Goal: Task Accomplishment & Management: Manage account settings

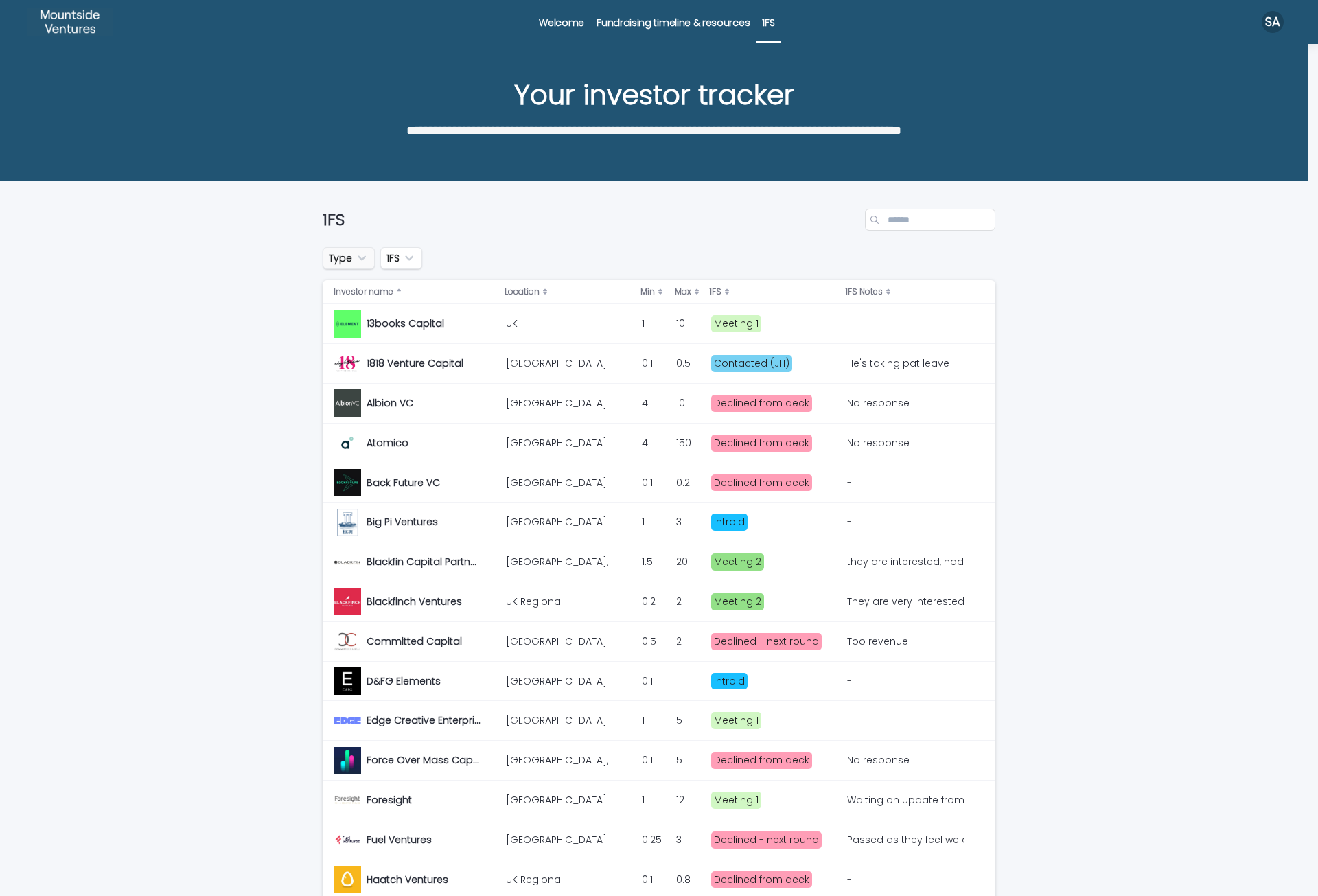
click at [361, 264] on icon "Type" at bounding box center [361, 258] width 14 height 14
click at [183, 347] on div "Loading... Saving… Loading... Saving… 1FS Type is any of VC VCT EIS EIS/SEIS SE…" at bounding box center [659, 902] width 1318 height 1441
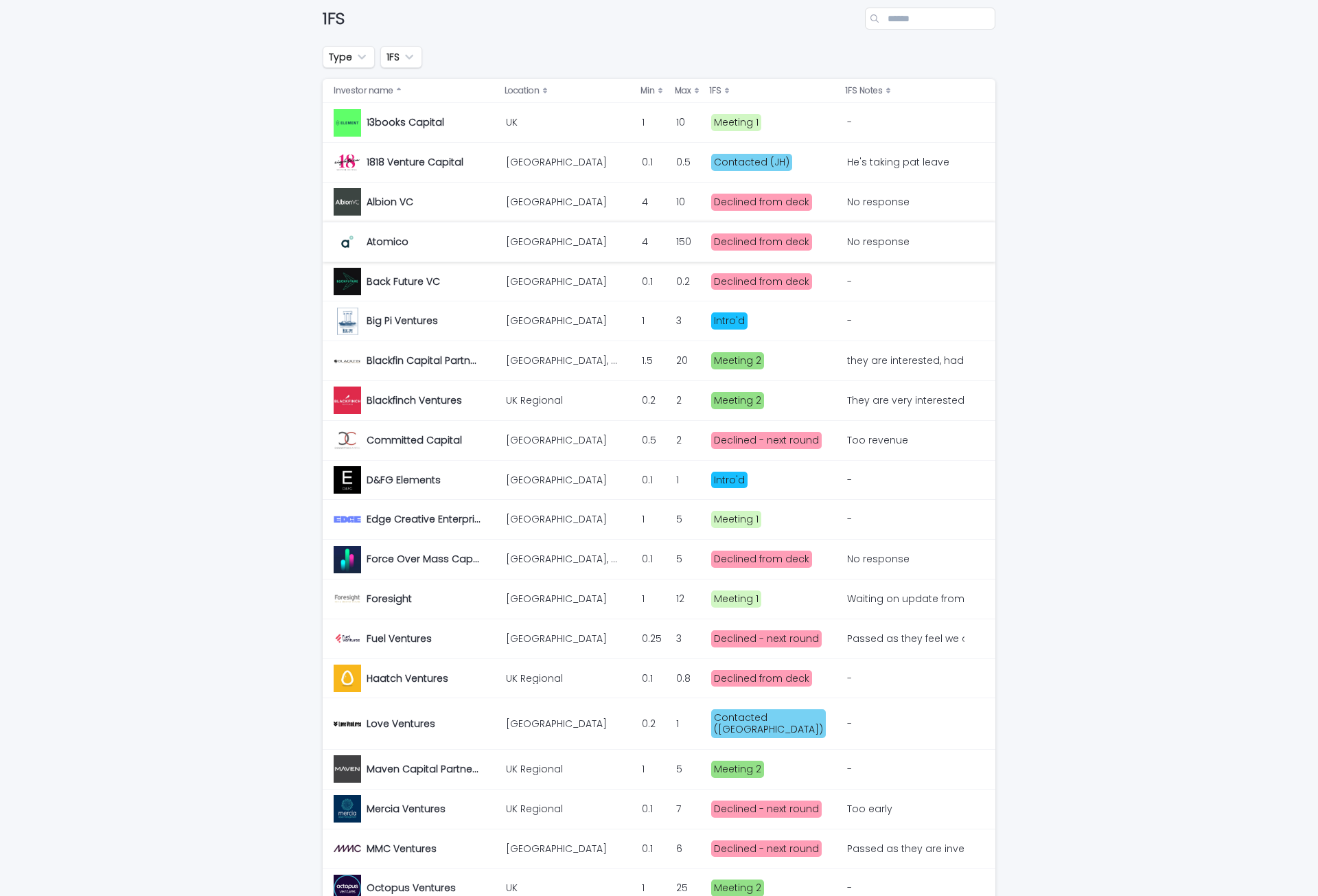
scroll to position [206, 0]
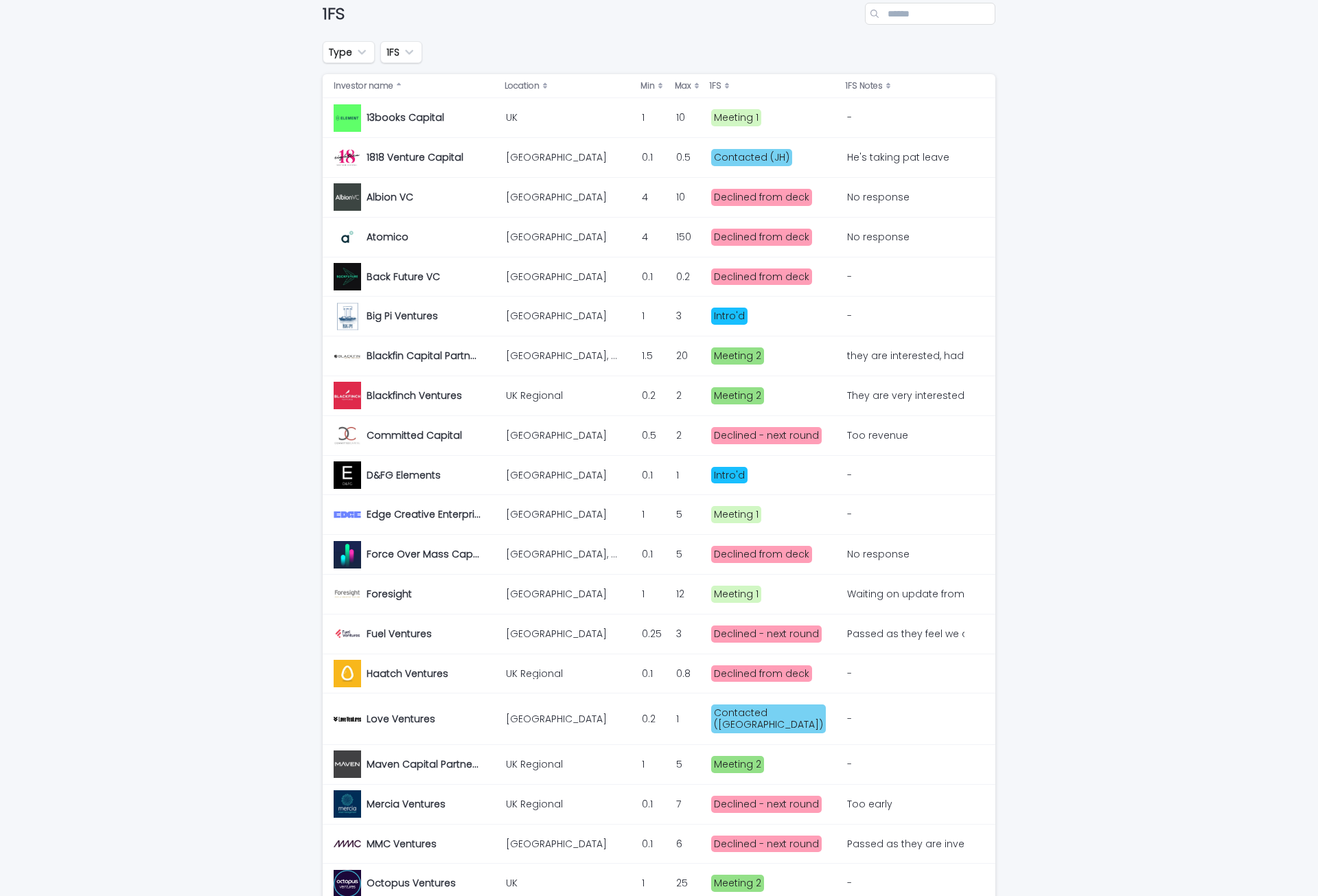
click at [826, 364] on div "Meeting 2" at bounding box center [774, 355] width 125 height 28
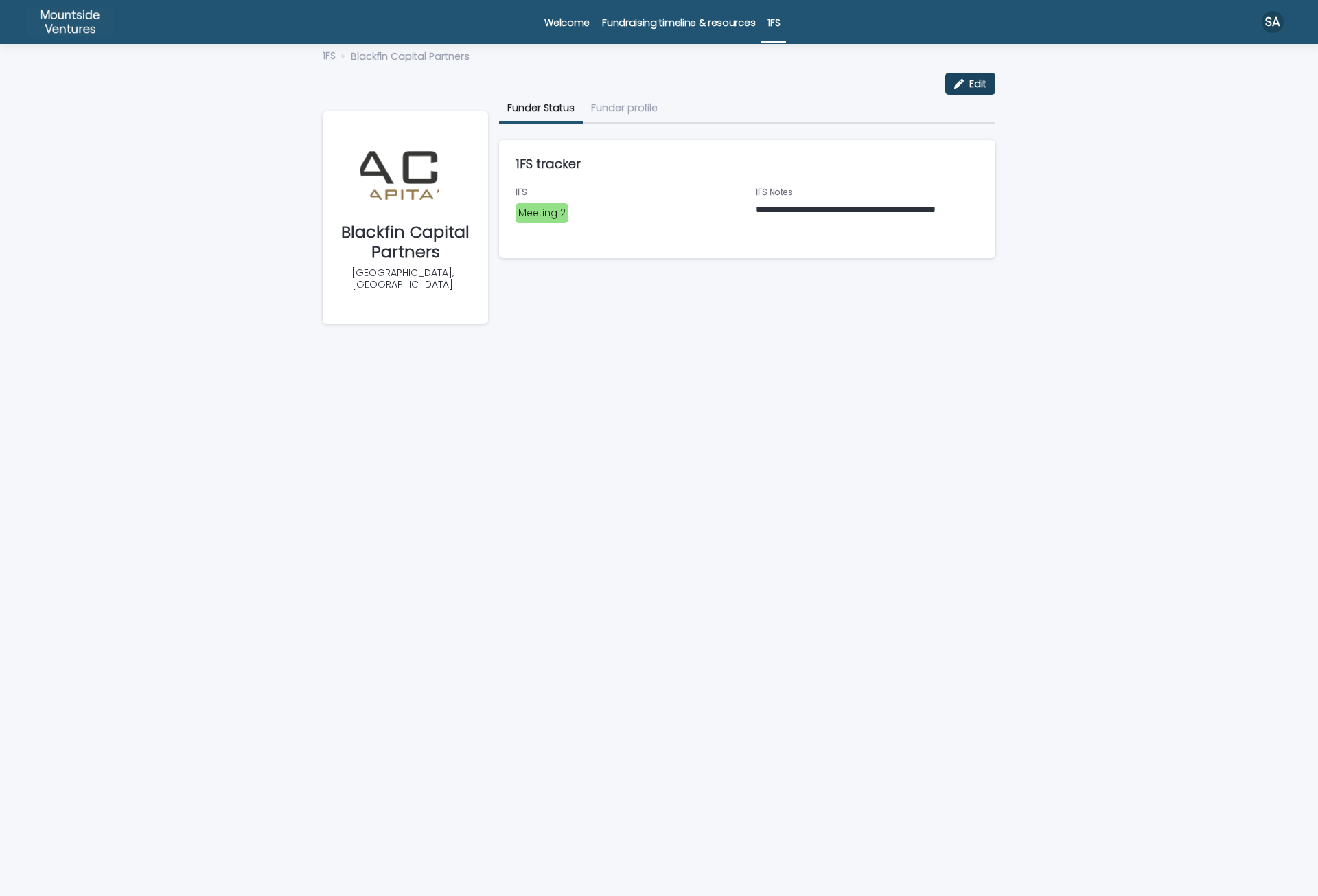
click at [946, 91] on button "Edit" at bounding box center [970, 83] width 50 height 22
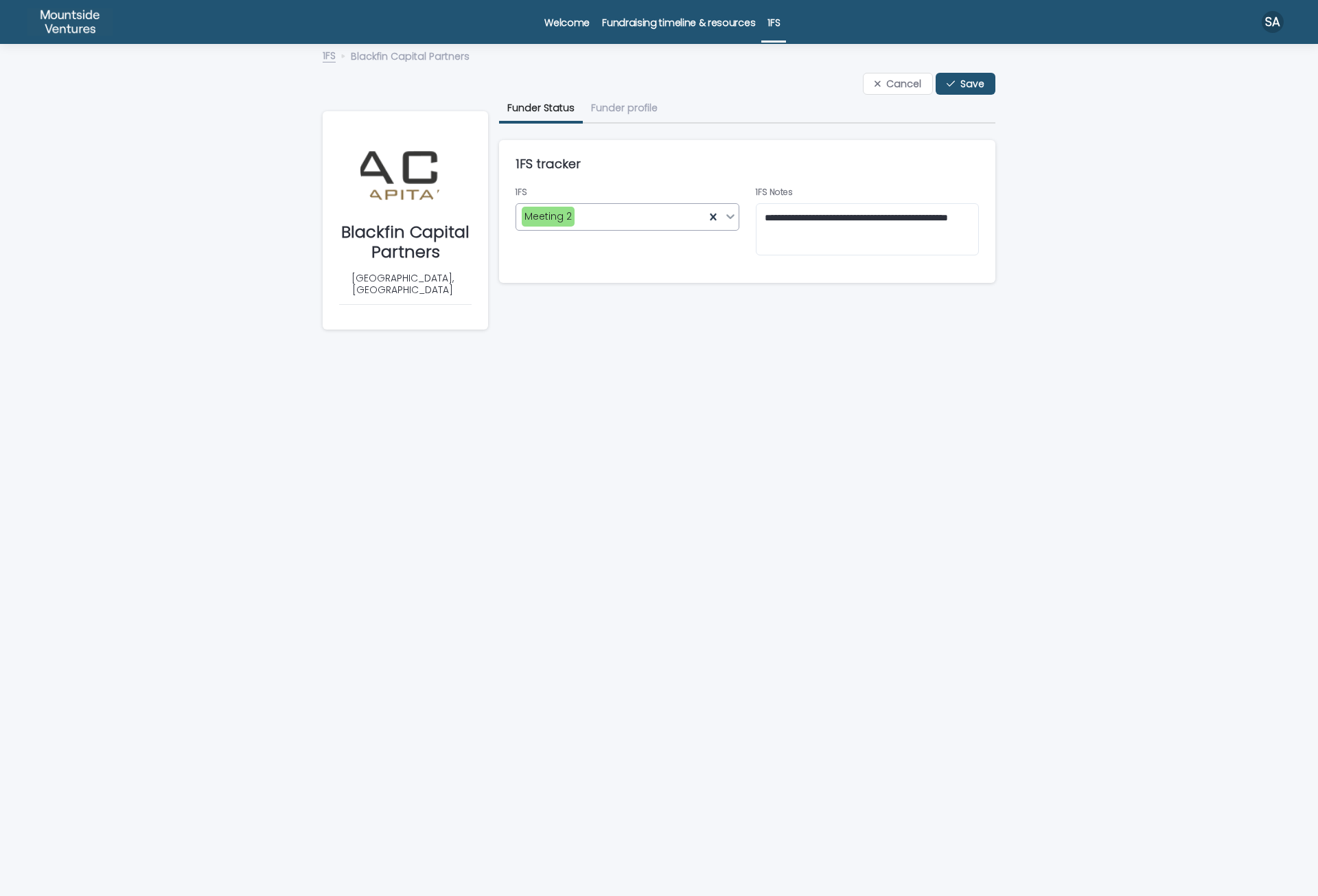
click at [681, 218] on div "Meeting 2" at bounding box center [611, 217] width 189 height 23
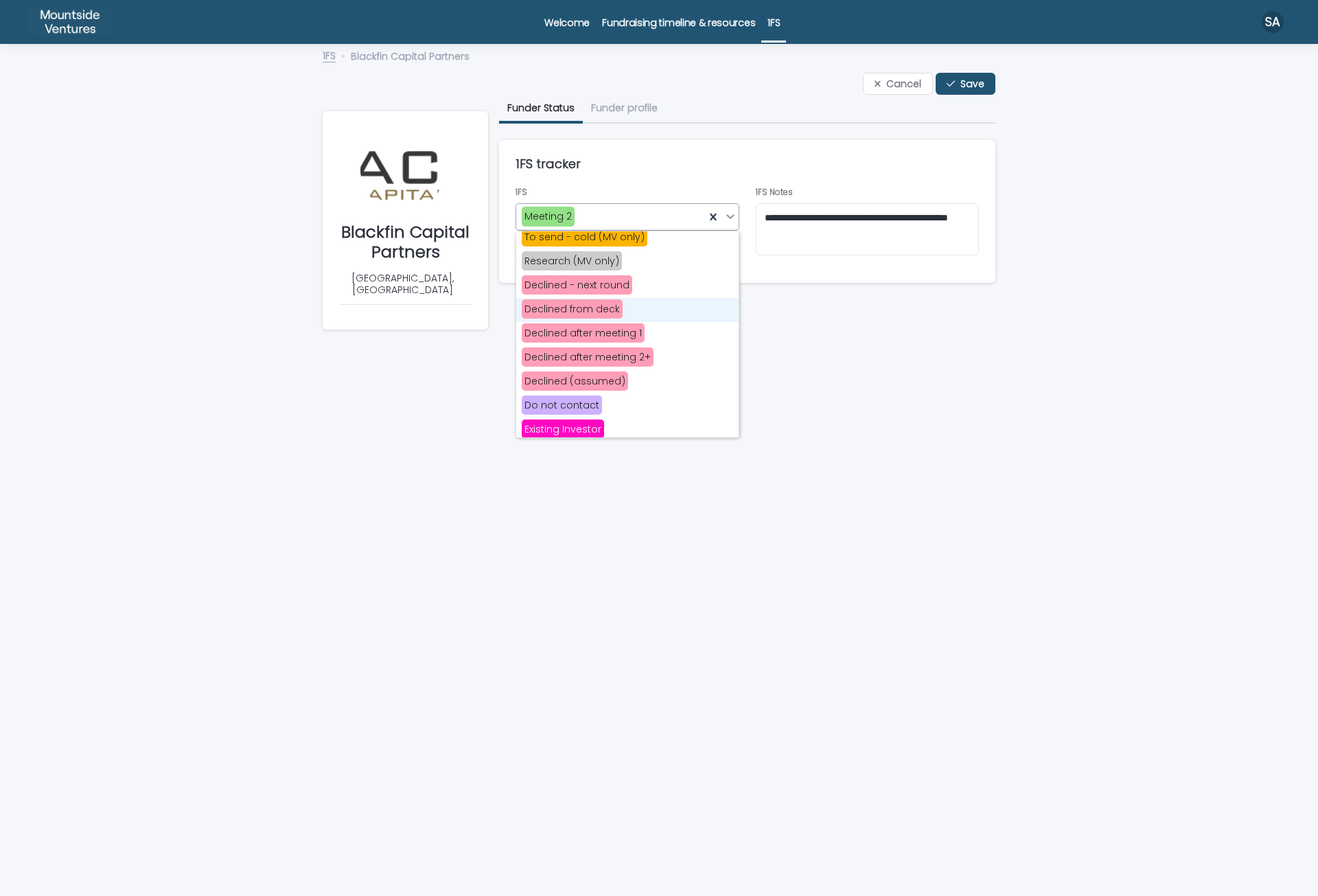
scroll to position [275, 0]
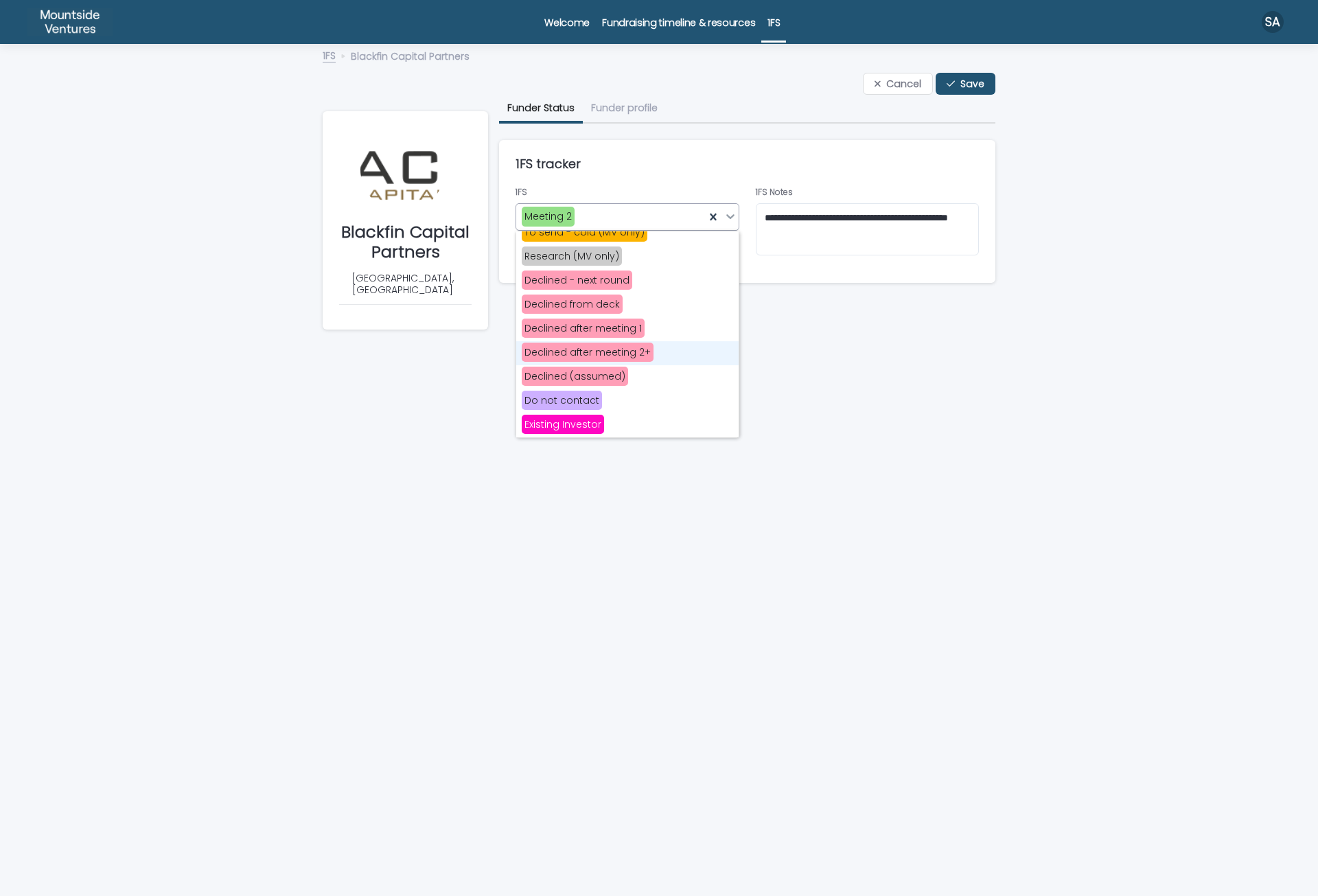
click at [630, 353] on span "Declined after meeting 2+" at bounding box center [587, 352] width 132 height 19
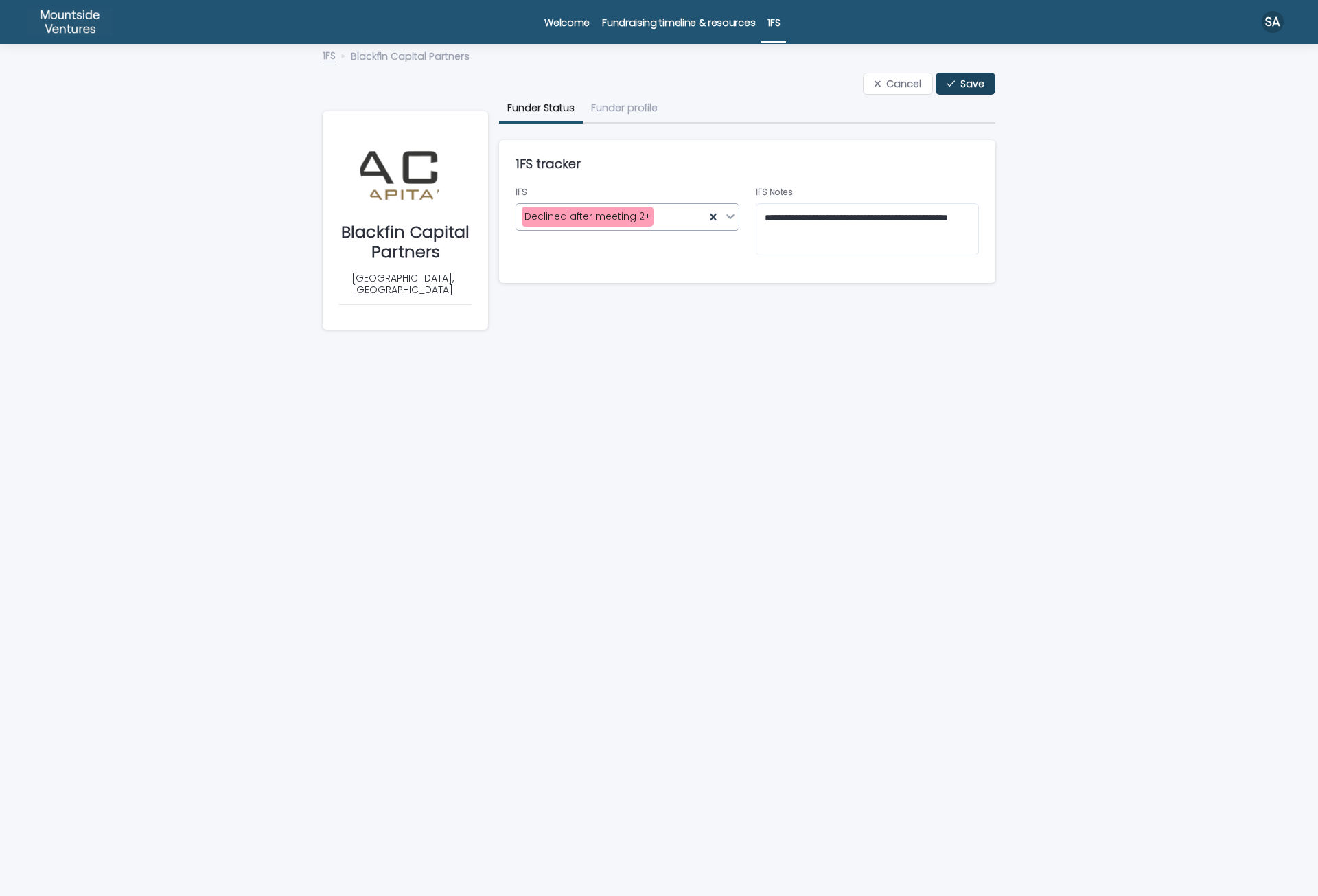
click at [973, 84] on span "Save" at bounding box center [973, 83] width 24 height 9
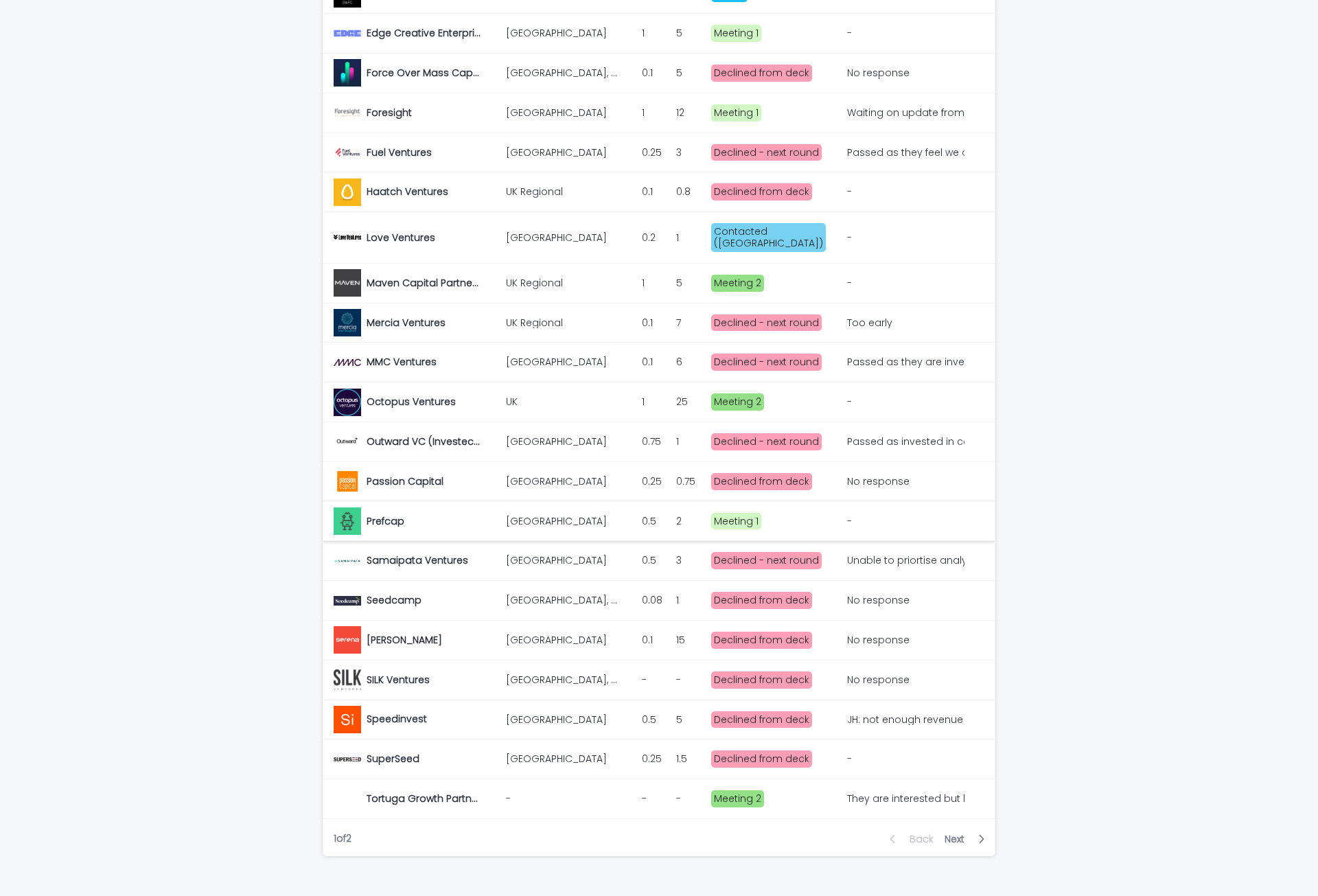
scroll to position [727, 0]
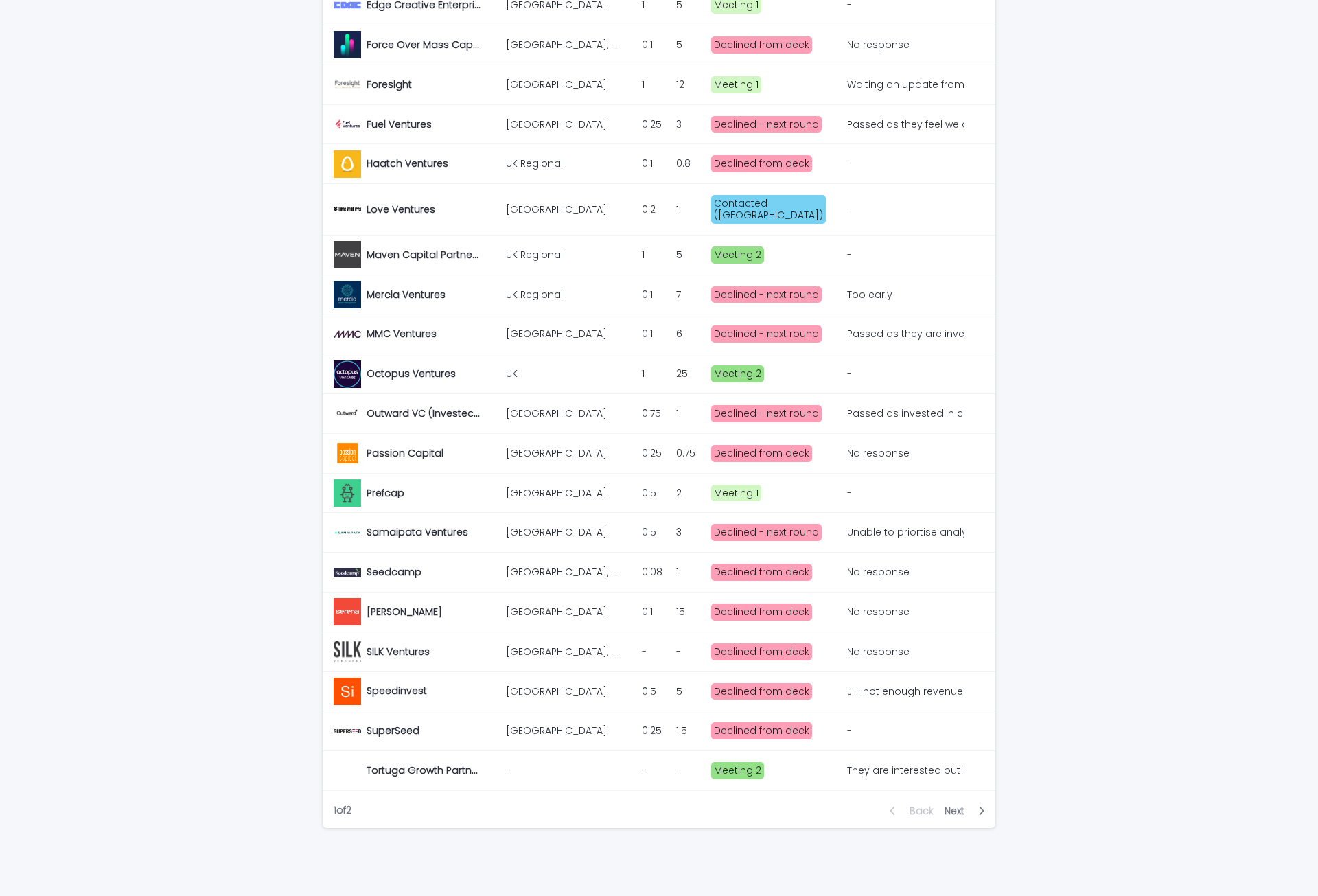
click at [959, 806] on span "Next" at bounding box center [958, 810] width 28 height 9
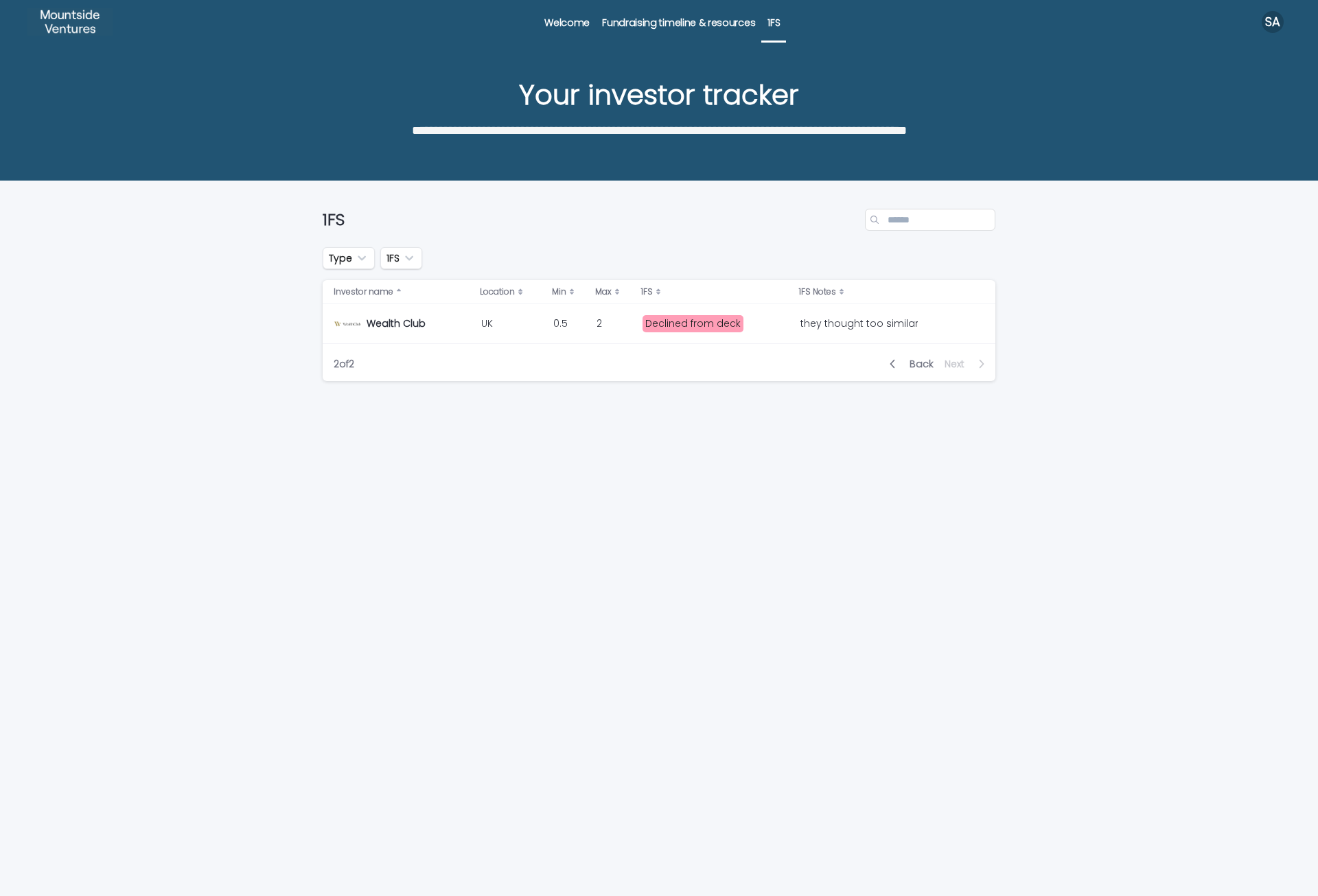
click at [896, 372] on div "Back Next" at bounding box center [938, 364] width 117 height 34
click at [895, 369] on icon "button" at bounding box center [893, 363] width 6 height 12
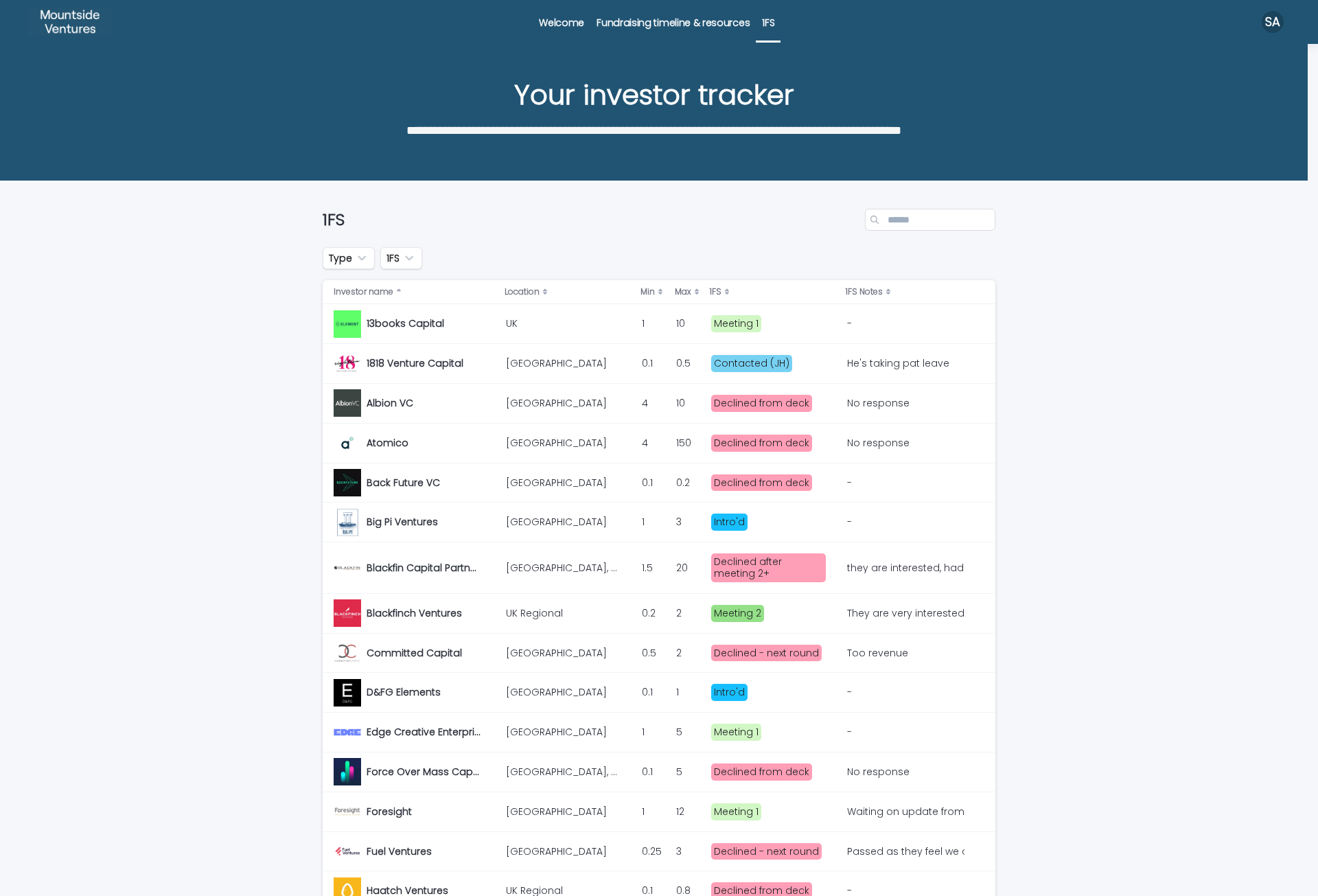
click at [889, 581] on td "they are interested, had initial investor pitch call they are interested, had i…" at bounding box center [919, 568] width 154 height 51
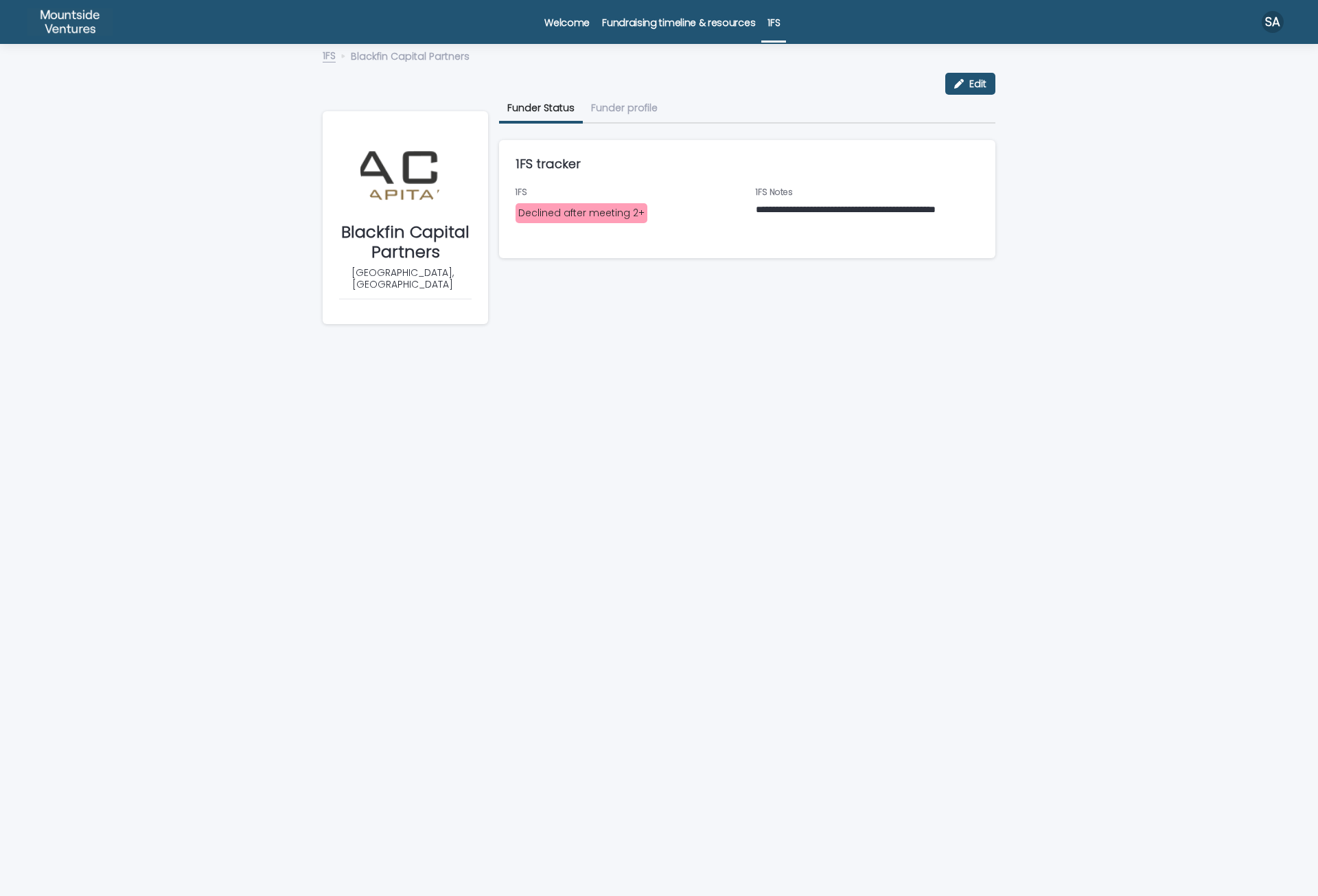
click at [789, 215] on p "**********" at bounding box center [868, 217] width 224 height 27
click at [975, 88] on span "Edit" at bounding box center [978, 83] width 17 height 9
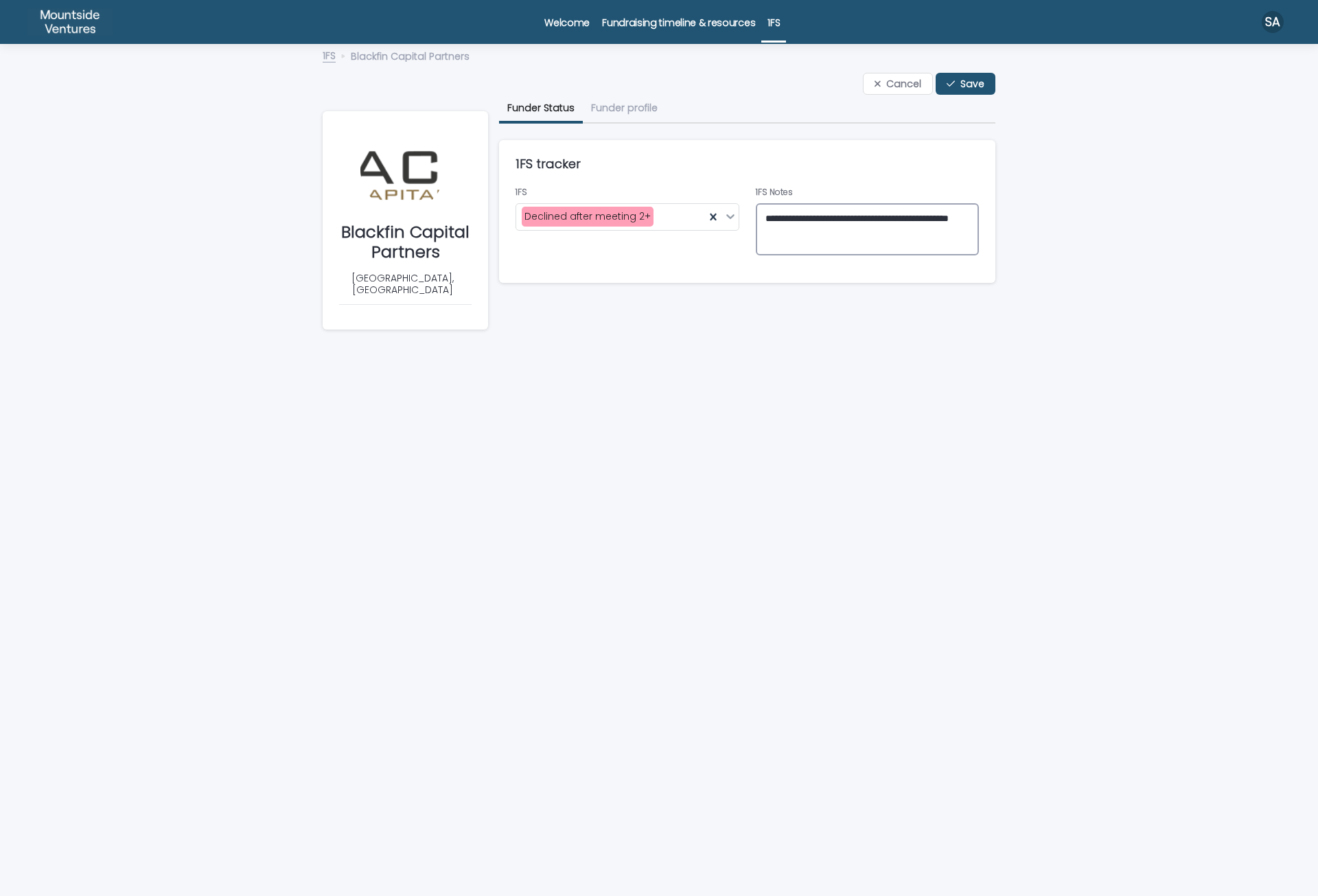
click at [847, 222] on textarea "**********" at bounding box center [868, 229] width 224 height 52
type textarea "**********"
click at [952, 86] on icon "button" at bounding box center [951, 83] width 9 height 9
